Goal: Book appointment/travel/reservation

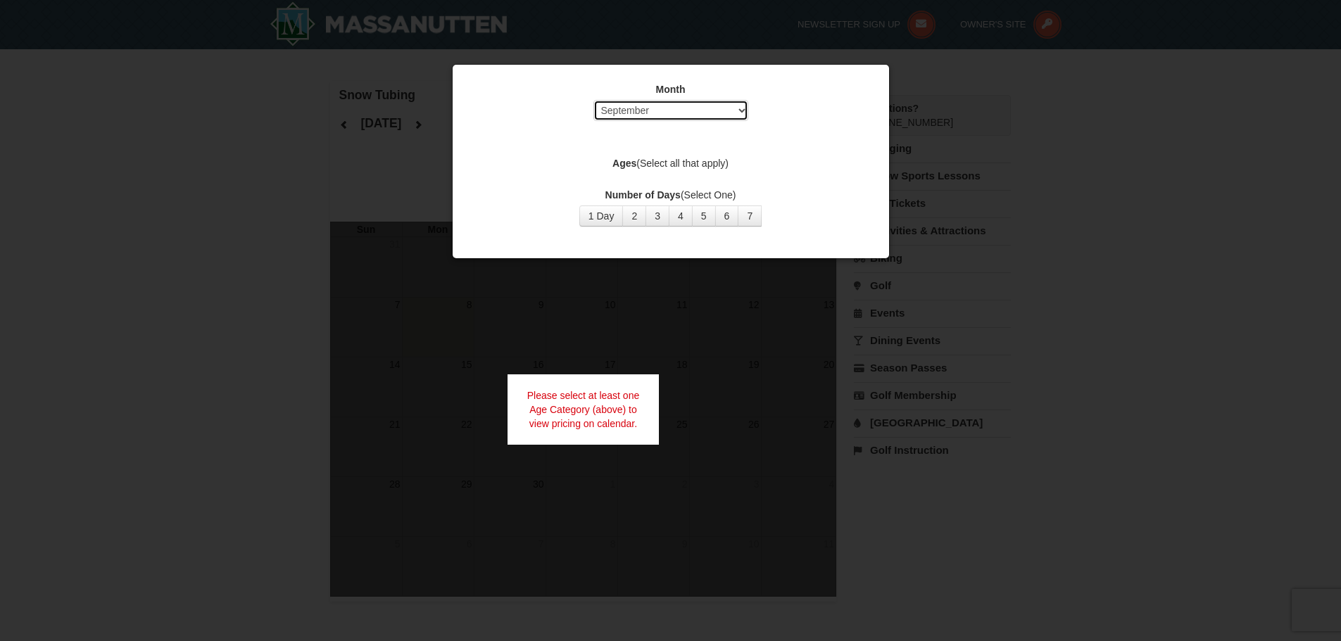
click at [643, 115] on select "Select September October November December January February March April May Jun…" at bounding box center [670, 110] width 155 height 21
select select "12"
click at [593, 100] on select "Select September October November December January February March April May Jun…" at bounding box center [670, 110] width 155 height 21
click at [607, 220] on button "1 Day" at bounding box center [601, 216] width 44 height 21
click at [989, 277] on div at bounding box center [670, 320] width 1341 height 641
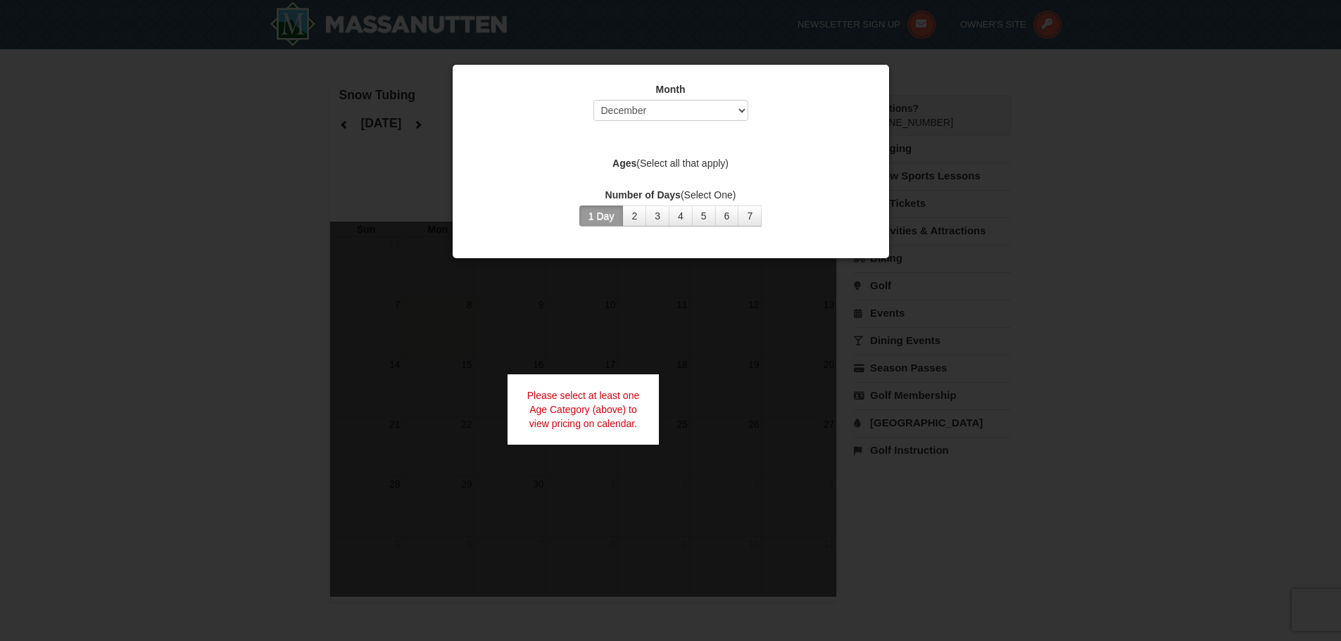
click at [606, 212] on button "1 Day" at bounding box center [601, 216] width 44 height 21
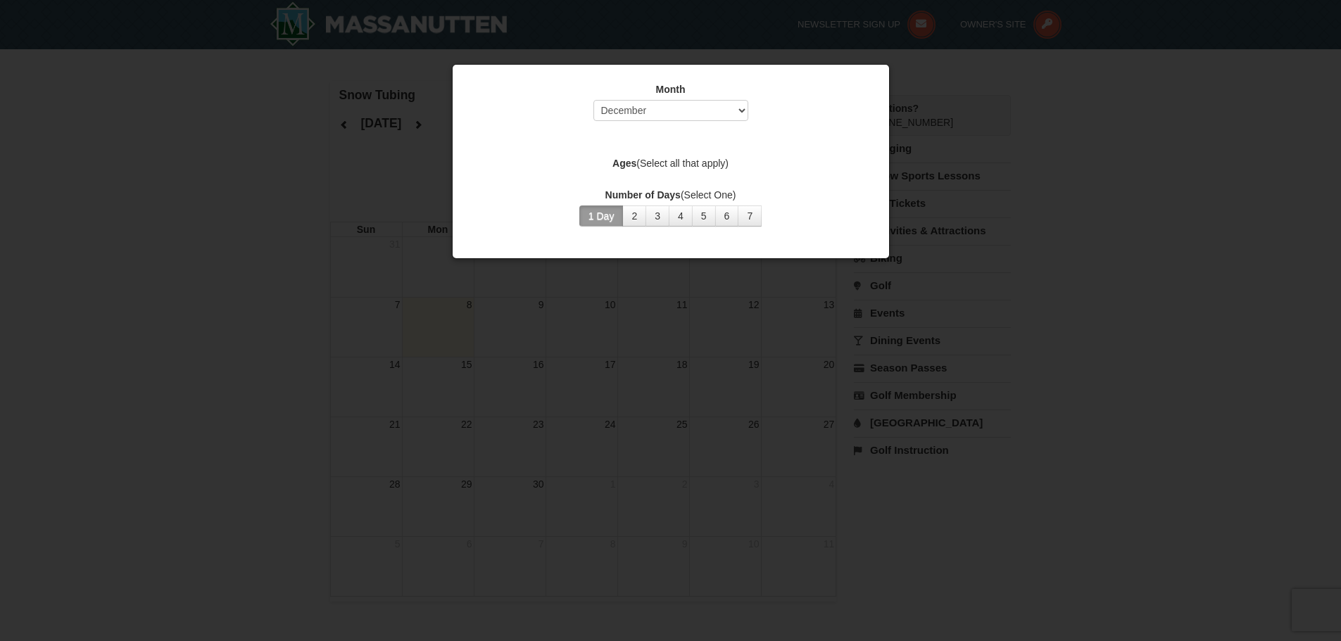
click at [700, 162] on label "Ages (Select all that apply)" at bounding box center [670, 163] width 401 height 14
click at [646, 164] on label "Ages (Select all that apply)" at bounding box center [670, 163] width 401 height 14
click at [623, 161] on strong "Ages" at bounding box center [624, 163] width 24 height 11
click at [992, 108] on div at bounding box center [670, 320] width 1341 height 641
click at [631, 217] on button "2" at bounding box center [634, 216] width 24 height 21
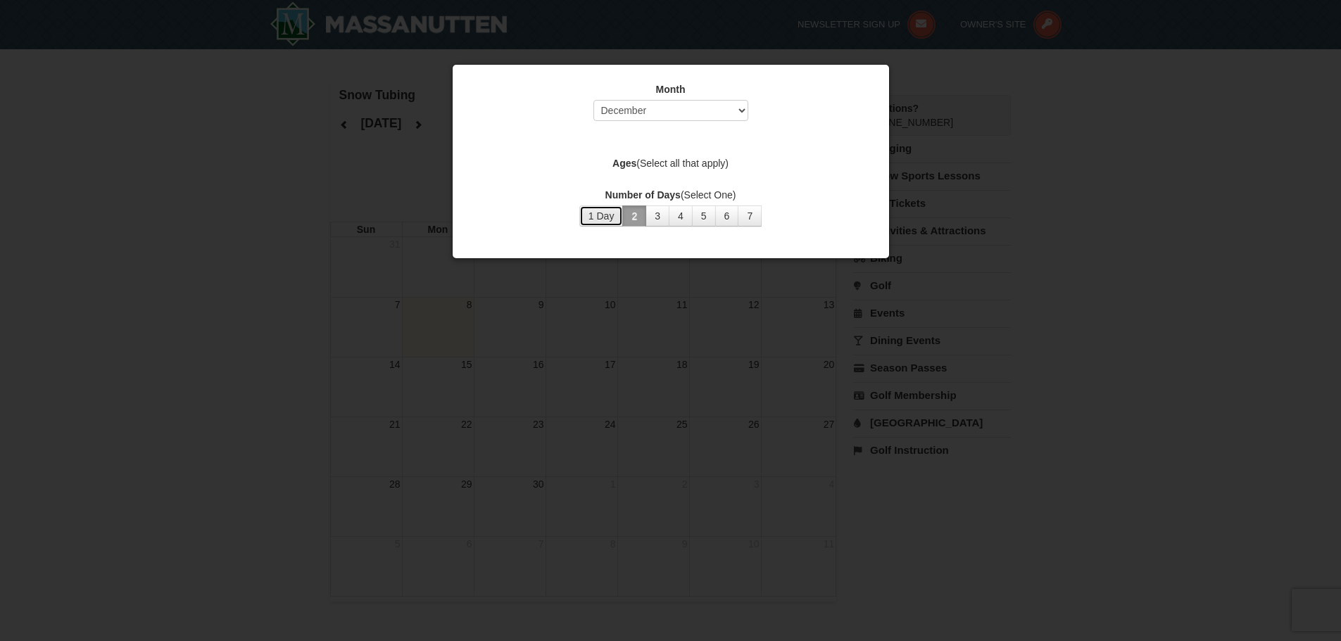
click at [609, 218] on button "1 Day" at bounding box center [601, 216] width 44 height 21
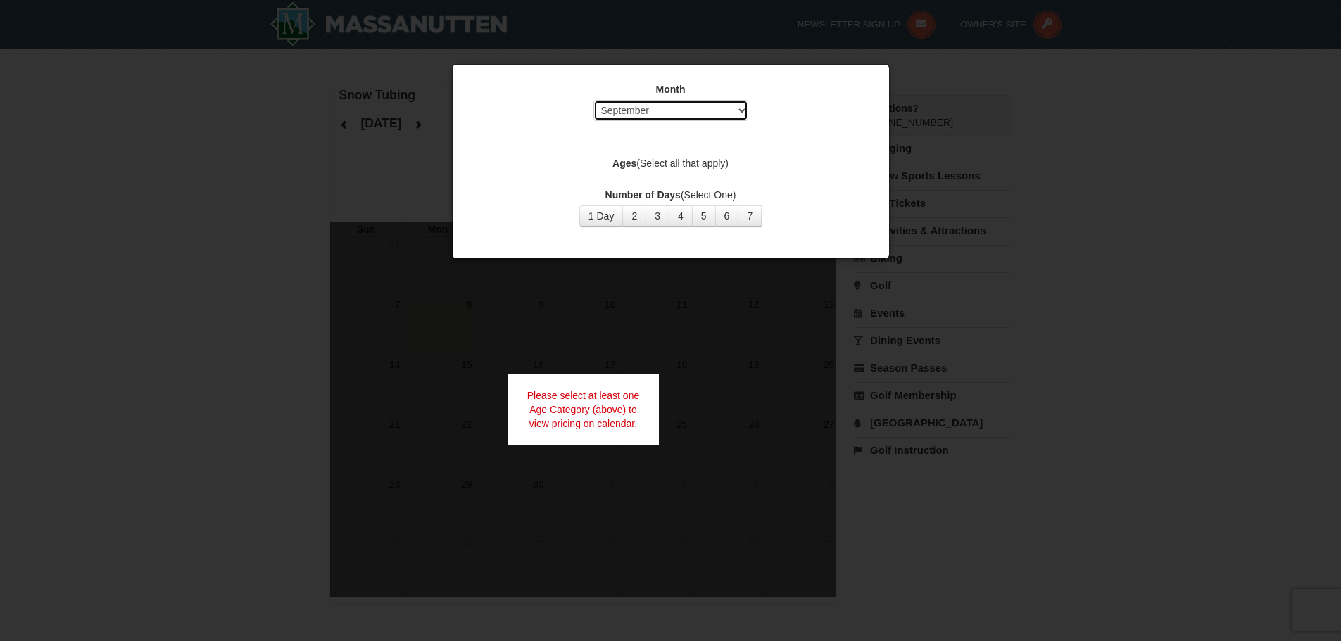
click at [644, 114] on select "Select September October November December January February March April May Jun…" at bounding box center [670, 110] width 155 height 21
select select "12"
click at [593, 100] on select "Select September October November December January February March April May Jun…" at bounding box center [670, 110] width 155 height 21
click at [606, 217] on button "1 Day" at bounding box center [601, 216] width 44 height 21
click at [647, 160] on label "Ages (Select all that apply)" at bounding box center [670, 163] width 401 height 14
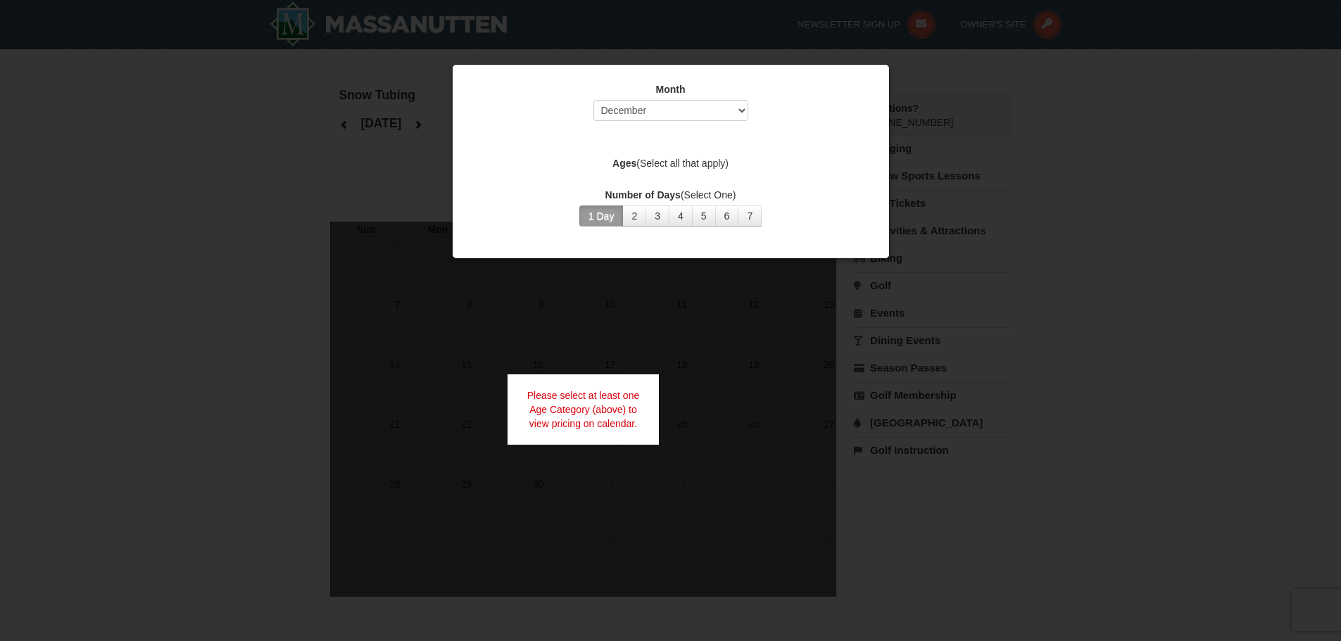
click at [636, 177] on div "Month Select September October November December January February March April M…" at bounding box center [671, 154] width 422 height 165
drag, startPoint x: 723, startPoint y: 174, endPoint x: 605, endPoint y: 124, distance: 129.0
click at [605, 124] on div "Month Select September October November December January February March April M…" at bounding box center [671, 154] width 422 height 165
click at [671, 143] on div "Month Select September October November December January February March April M…" at bounding box center [671, 154] width 422 height 165
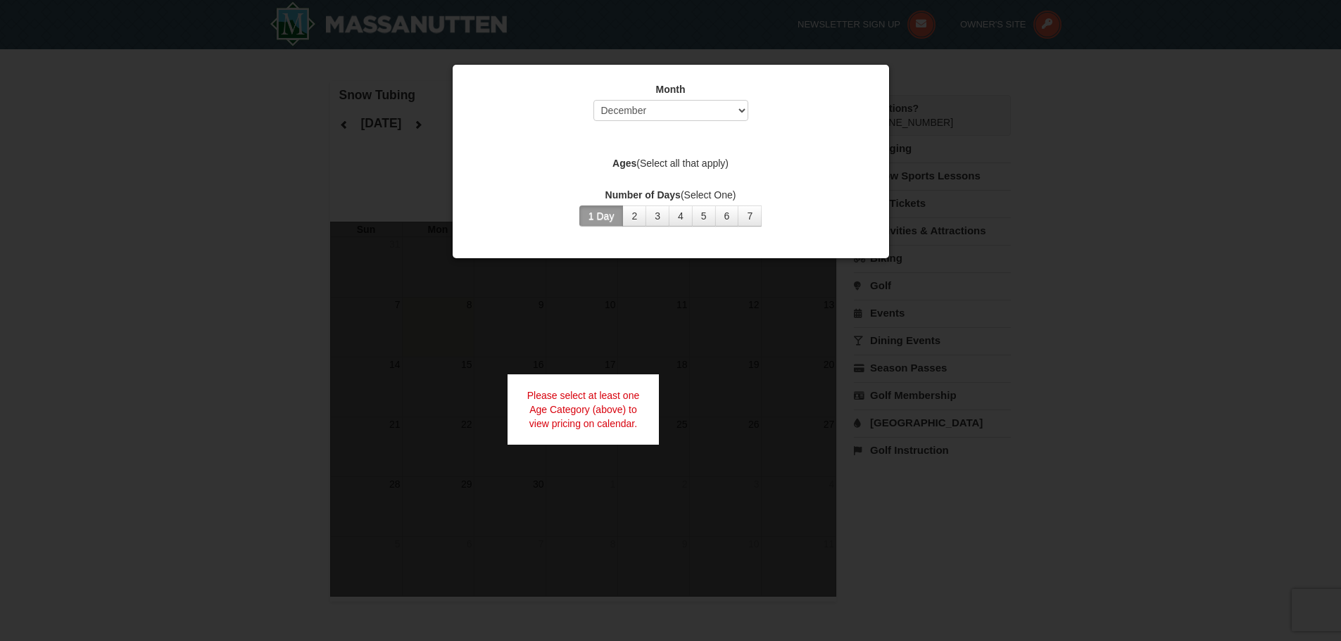
click at [672, 131] on div "Month Select September October November December January February March April M…" at bounding box center [671, 154] width 422 height 165
click at [714, 443] on div at bounding box center [670, 320] width 1341 height 641
click at [923, 82] on div at bounding box center [670, 320] width 1341 height 641
